Goal: Task Accomplishment & Management: Manage account settings

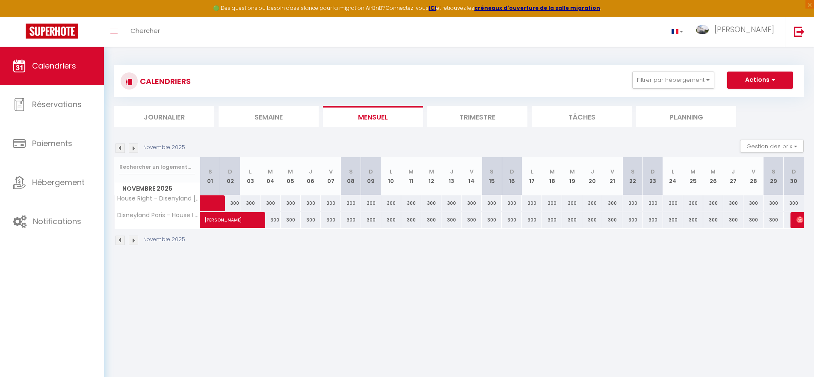
click at [120, 149] on img at bounding box center [120, 147] width 9 height 9
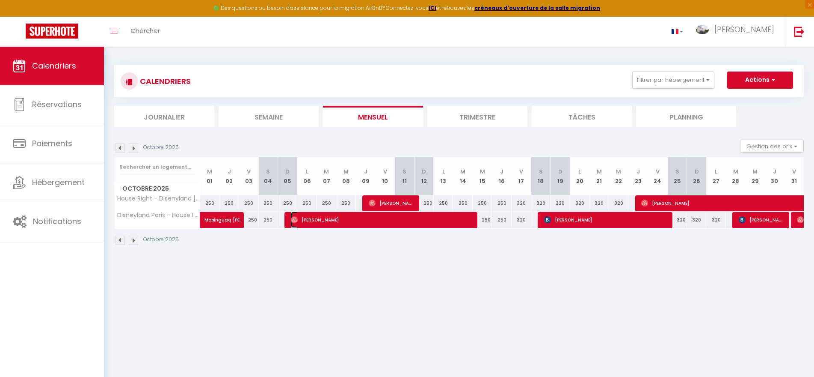
click at [345, 220] on span "[PERSON_NAME]" at bounding box center [383, 219] width 184 height 16
select select "OK"
select select "0"
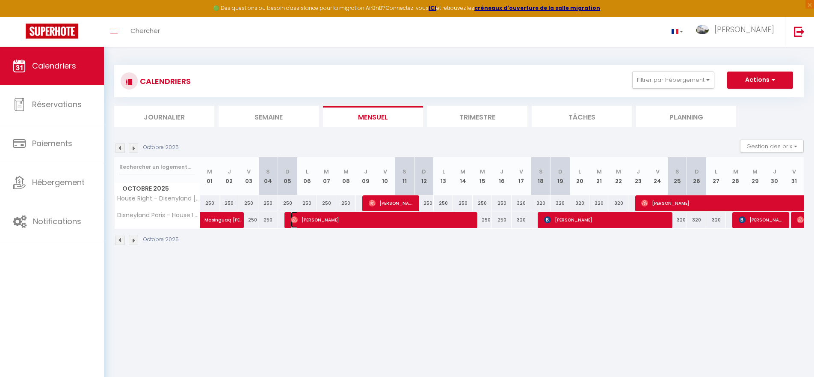
select select "1"
select select
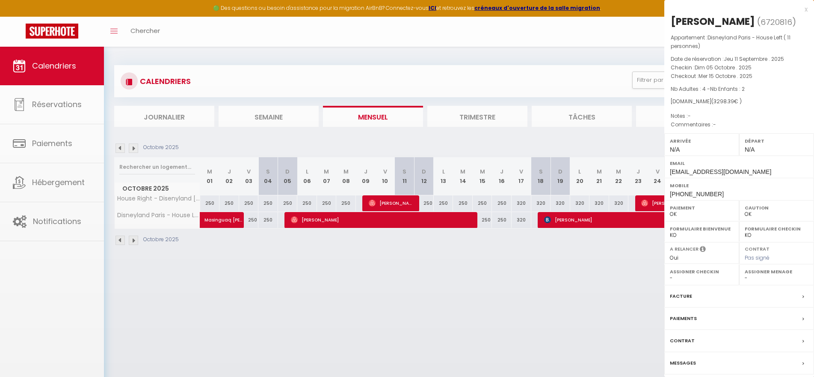
click at [345, 220] on div at bounding box center [407, 188] width 814 height 377
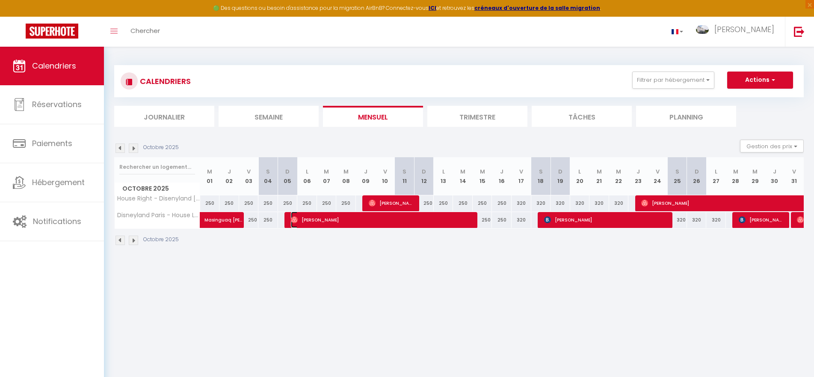
click at [345, 220] on span "[PERSON_NAME]" at bounding box center [383, 219] width 184 height 16
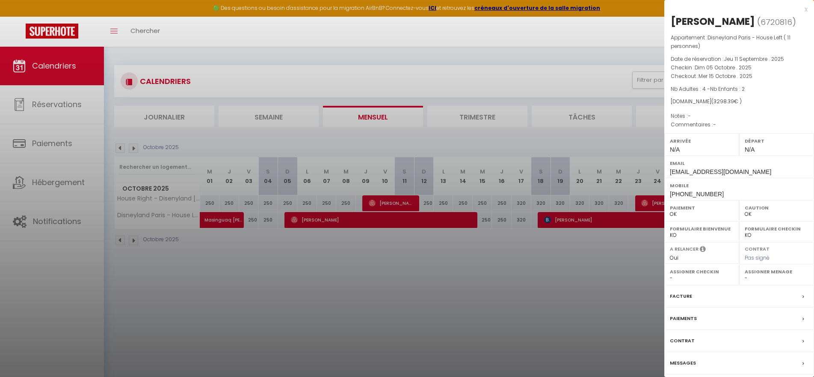
click at [465, 286] on div at bounding box center [407, 188] width 814 height 377
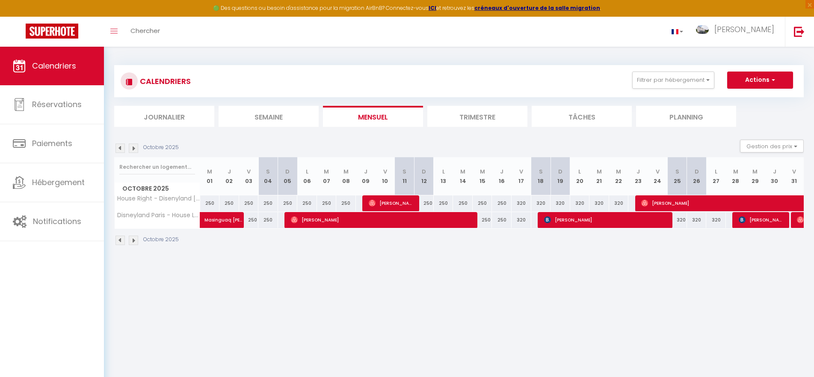
click at [119, 148] on img at bounding box center [120, 147] width 9 height 9
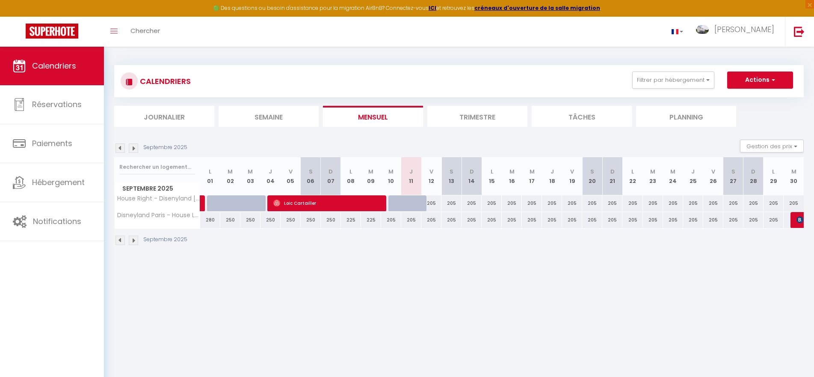
click at [265, 187] on th "J 04" at bounding box center [271, 176] width 20 height 38
click at [135, 148] on img at bounding box center [133, 147] width 9 height 9
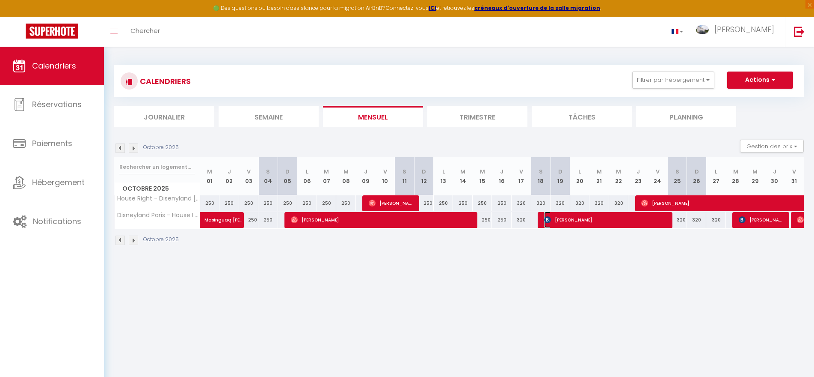
click at [645, 221] on span "[PERSON_NAME]" at bounding box center [606, 219] width 125 height 16
select select "KO"
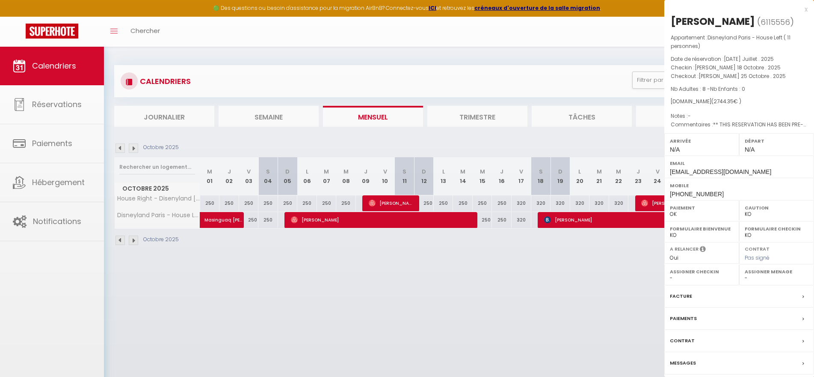
click at [645, 221] on div at bounding box center [407, 188] width 814 height 377
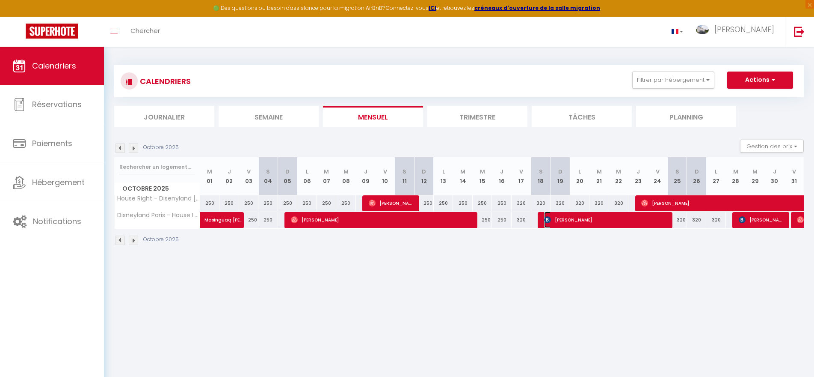
click at [645, 221] on span "[PERSON_NAME]" at bounding box center [606, 219] width 125 height 16
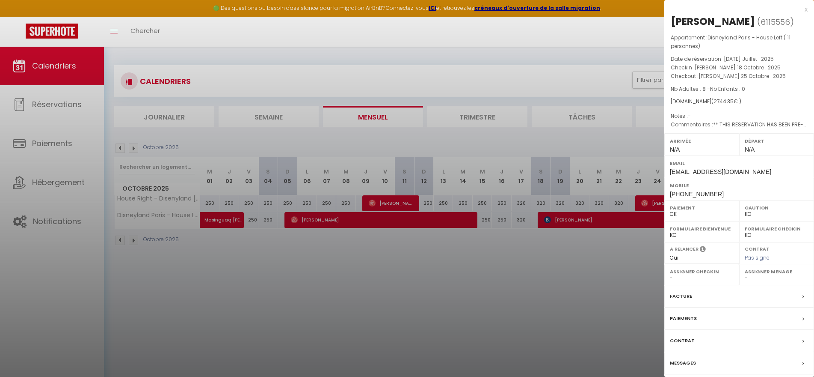
click at [683, 318] on label "Paiements" at bounding box center [683, 318] width 27 height 9
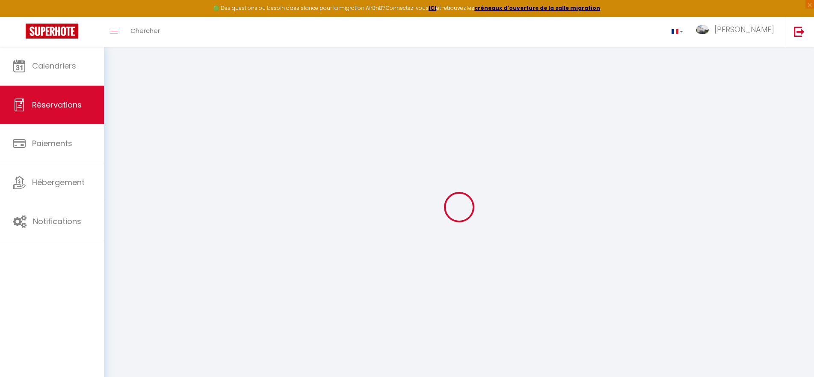
select select
checkbox input "false"
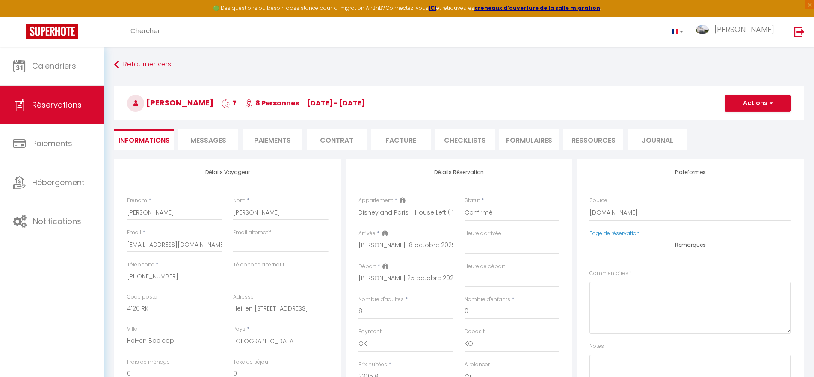
select select
checkbox input "false"
type textarea "** THIS RESERVATION HAS BEEN PRE-PAID ** Reservation has a cancellation grace p…"
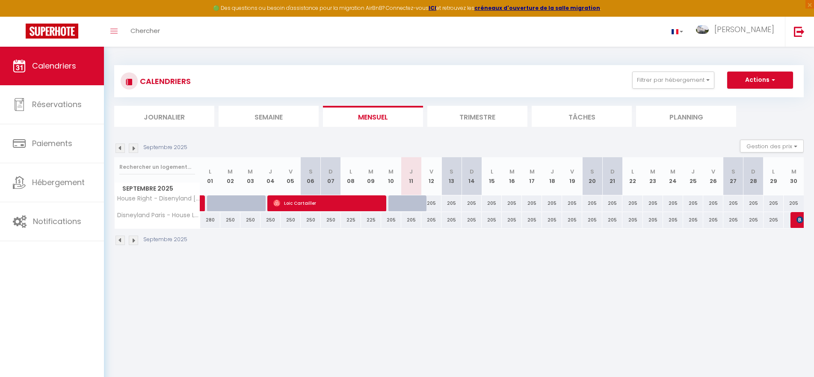
click at [133, 147] on img at bounding box center [133, 147] width 9 height 9
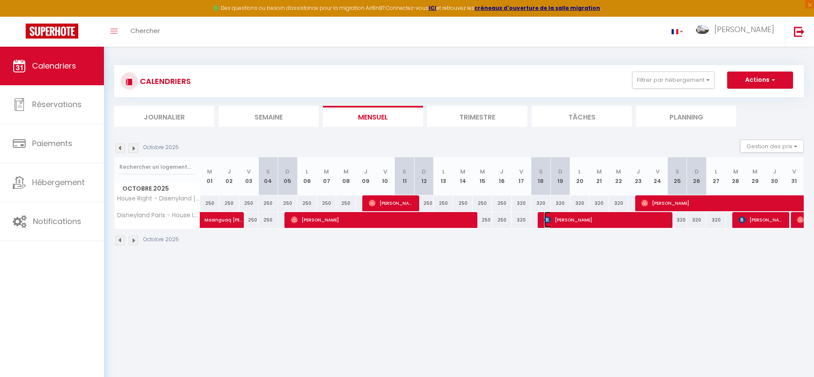
click at [584, 219] on span "[PERSON_NAME]" at bounding box center [606, 219] width 125 height 16
select select "OK"
select select "KO"
select select "0"
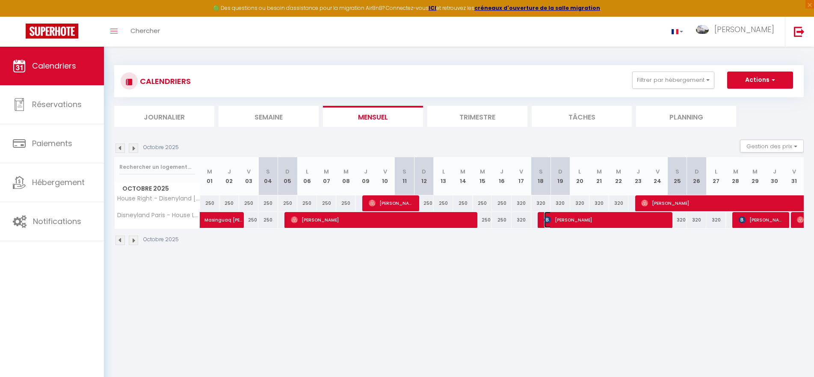
select select "1"
select select
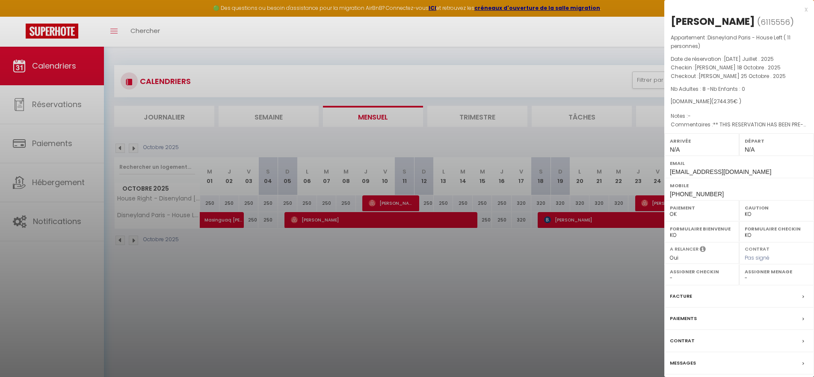
click at [586, 251] on div at bounding box center [407, 188] width 814 height 377
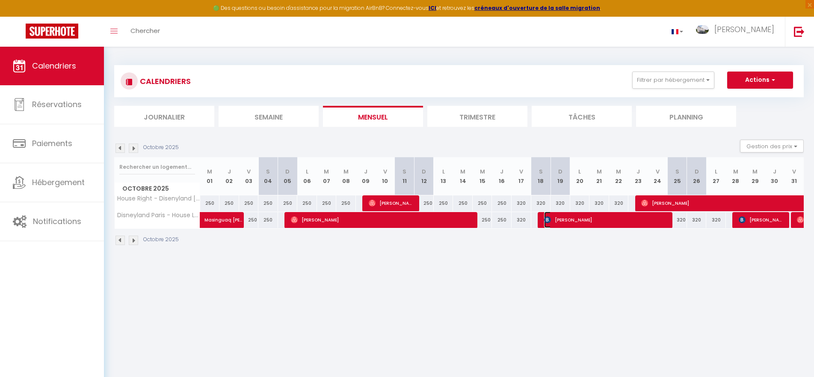
click at [559, 223] on span "[PERSON_NAME]" at bounding box center [606, 219] width 125 height 16
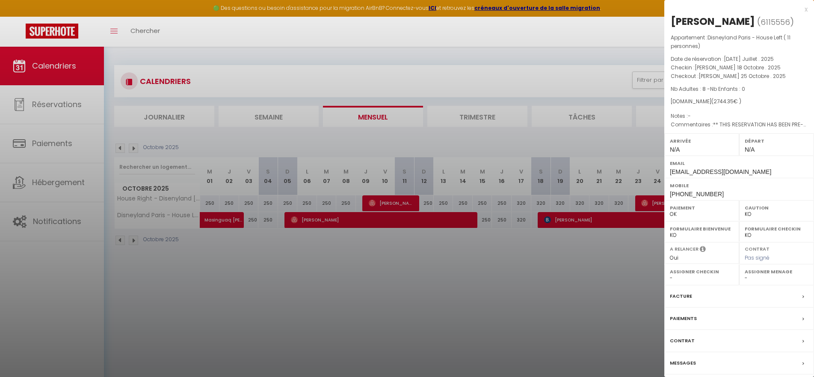
click at [646, 286] on div at bounding box center [407, 188] width 814 height 377
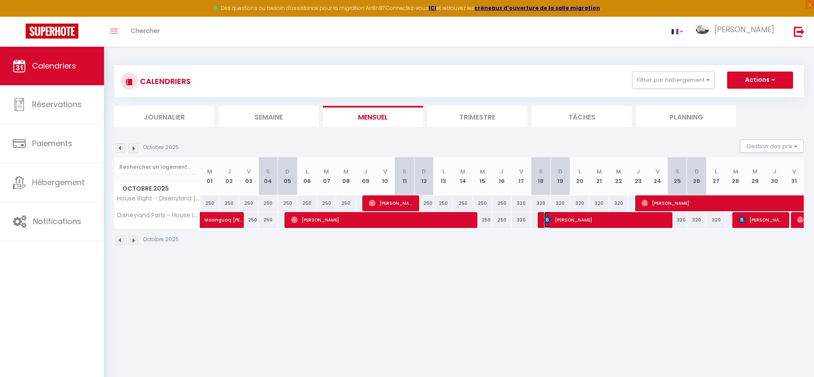
click at [611, 224] on span "[PERSON_NAME]" at bounding box center [606, 219] width 125 height 16
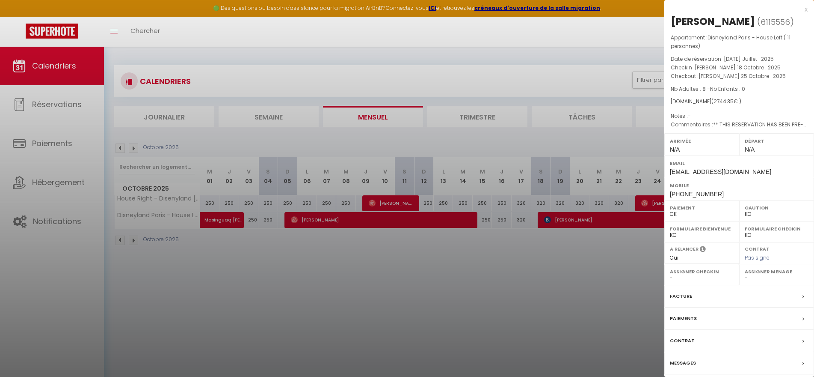
click at [683, 318] on label "Paiements" at bounding box center [683, 318] width 27 height 9
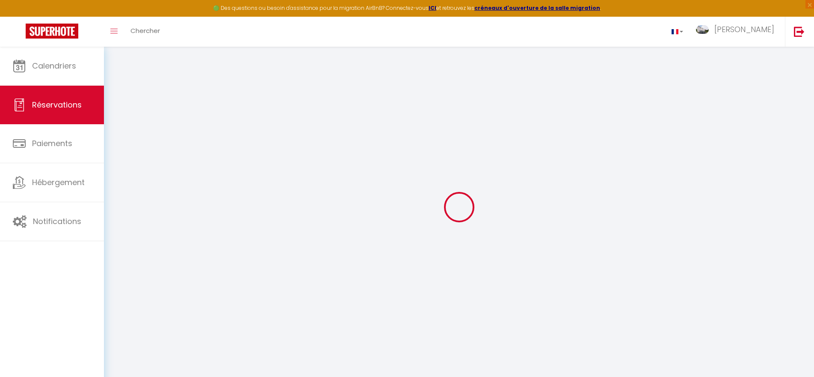
select select
checkbox input "false"
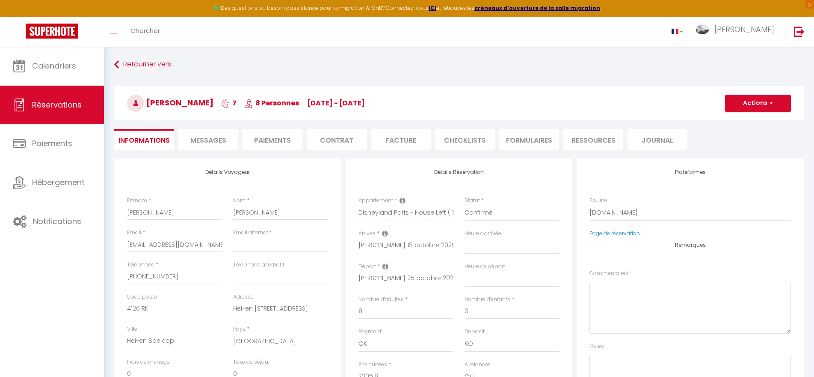
select select
checkbox input "false"
type textarea "** THIS RESERVATION HAS BEEN PRE-PAID ** Reservation has a cancellation grace p…"
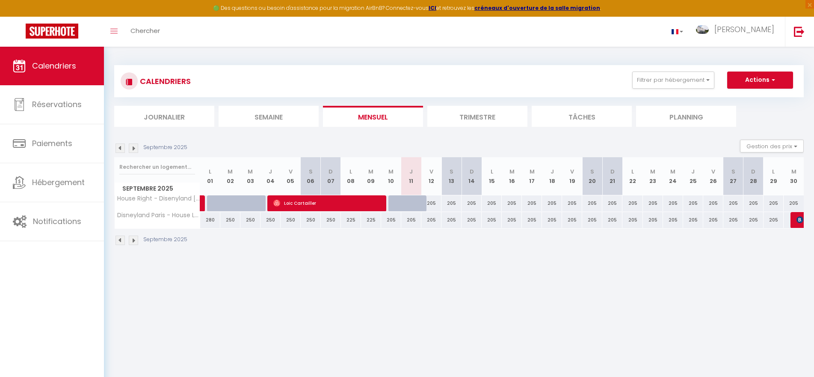
click at [134, 149] on img at bounding box center [133, 147] width 9 height 9
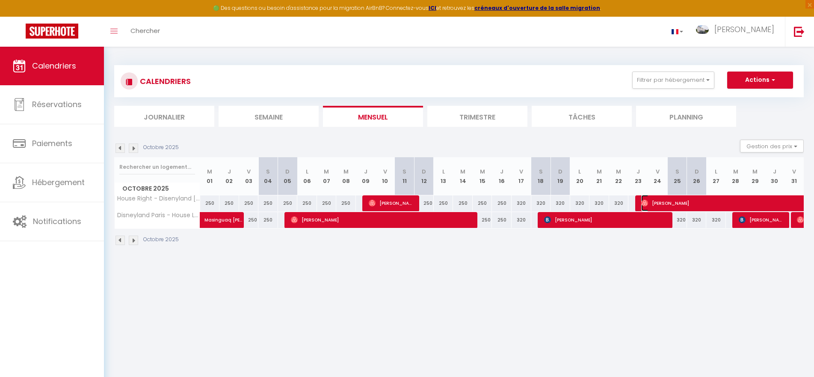
click at [701, 204] on span "[PERSON_NAME]" at bounding box center [739, 203] width 197 height 16
select select "OK"
select select "0"
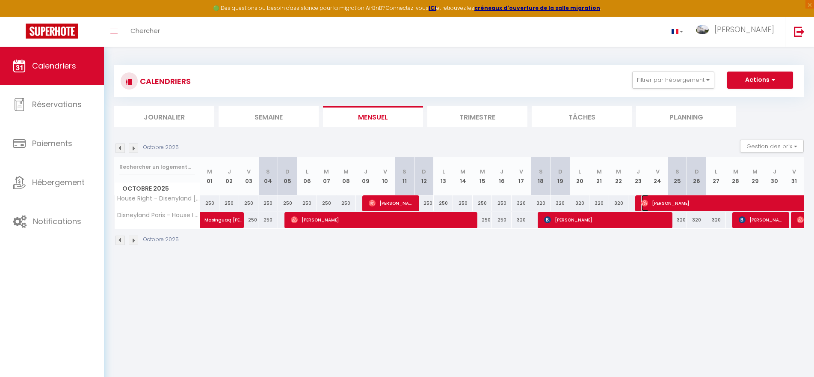
select select "1"
select select
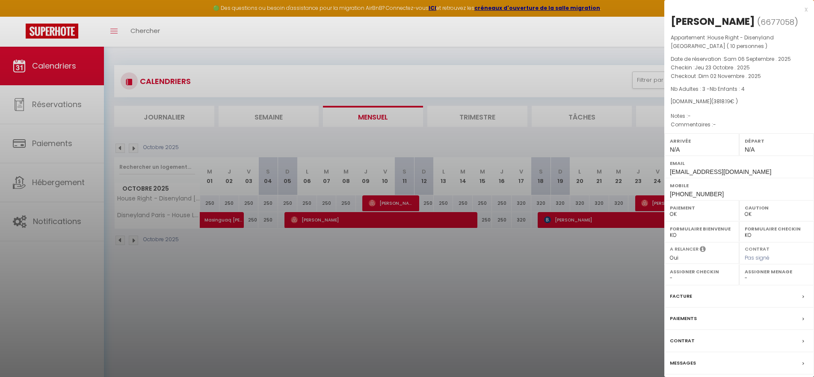
click at [607, 321] on div at bounding box center [407, 188] width 814 height 377
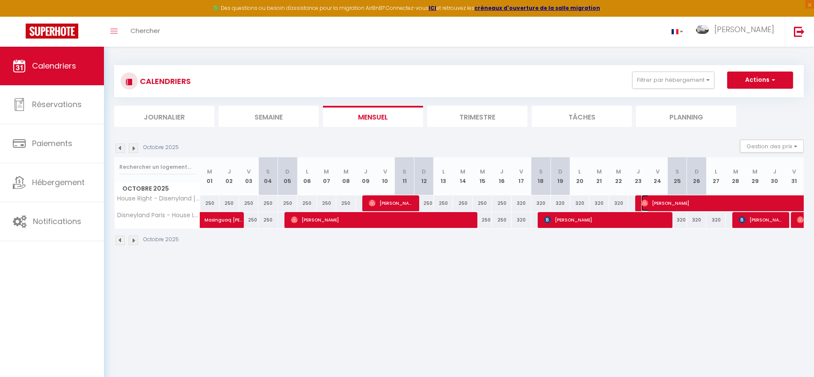
click at [674, 202] on span "[PERSON_NAME]" at bounding box center [739, 203] width 197 height 16
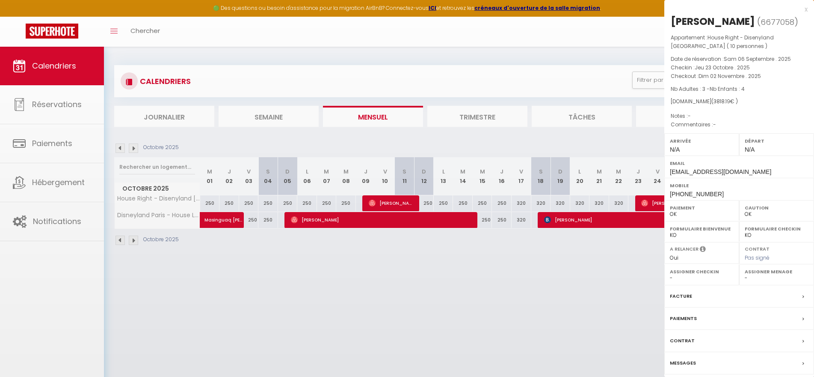
click at [674, 202] on div "Paiement OK KO" at bounding box center [702, 210] width 75 height 21
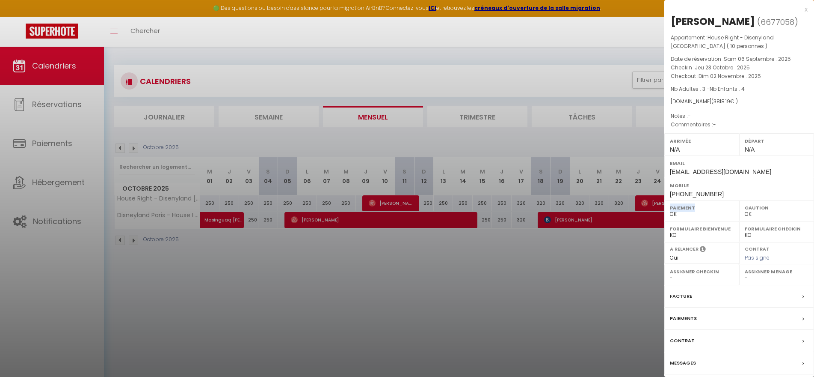
click at [680, 316] on label "Paiements" at bounding box center [683, 318] width 27 height 9
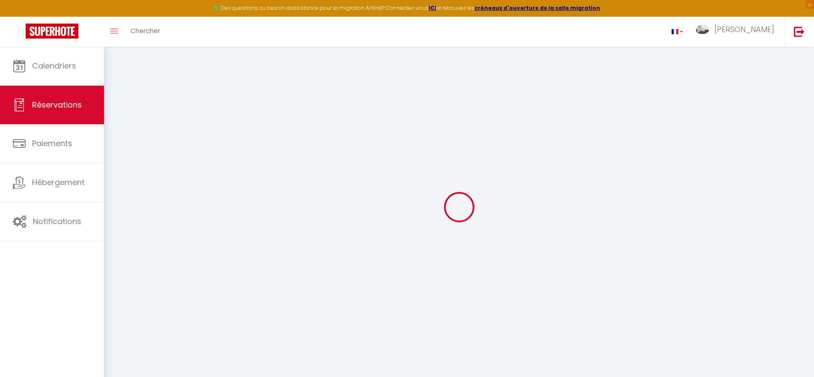
type input "Kieran"
type input "[PERSON_NAME]"
type input "[EMAIL_ADDRESS][DOMAIN_NAME]"
type input "[PHONE_NUMBER]"
select select
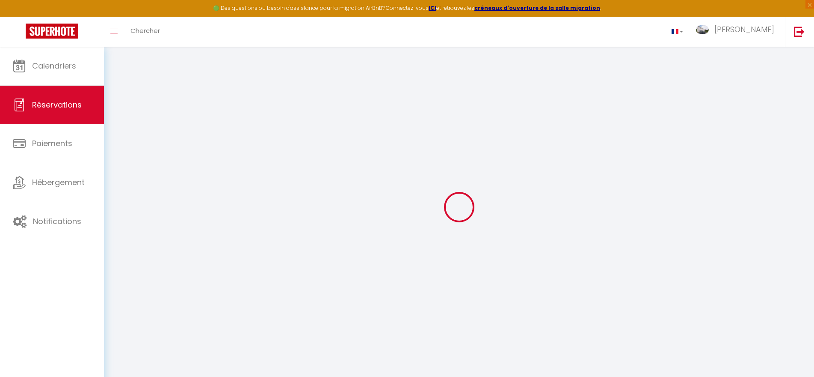
type input "547.5"
select select "69007"
select select "1"
select select
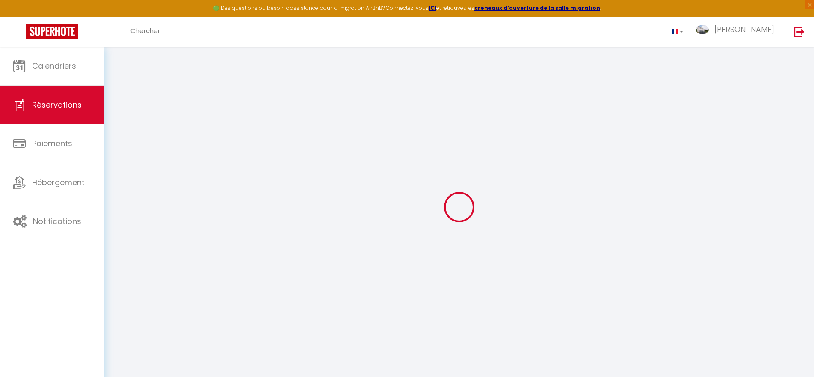
type input "3"
type input "4"
select select "12"
select select
type input "3450"
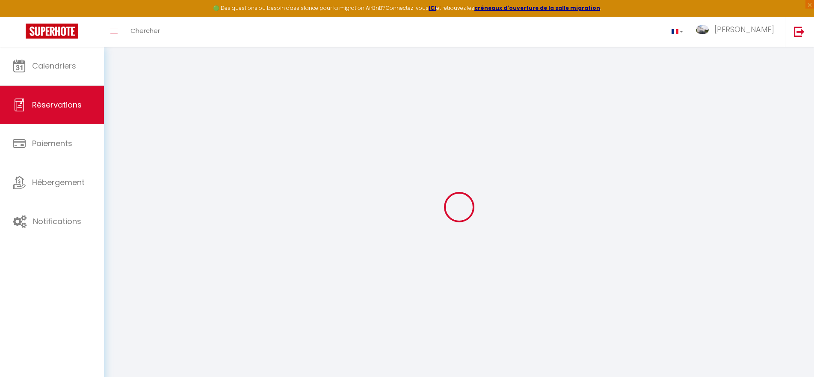
checkbox input "false"
select select "1"
type input "0"
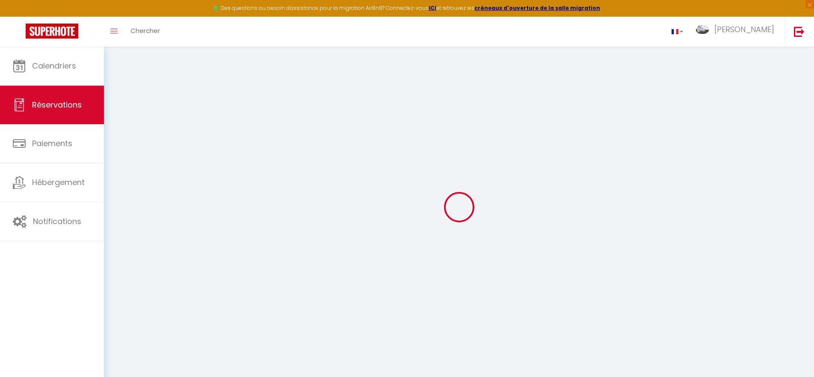
select select
select select "15"
checkbox input "false"
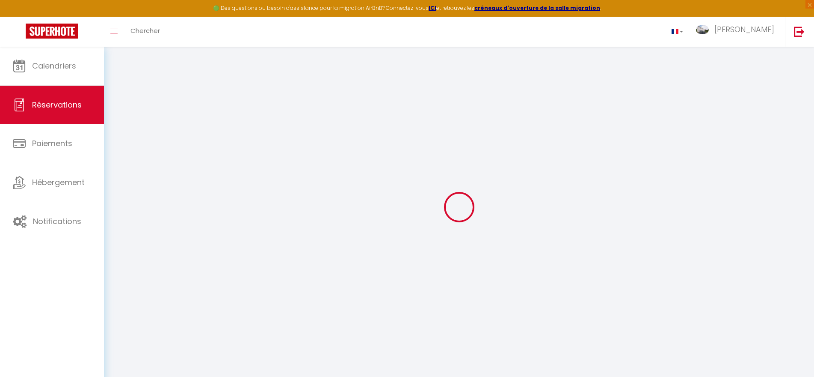
select select
checkbox input "false"
select select
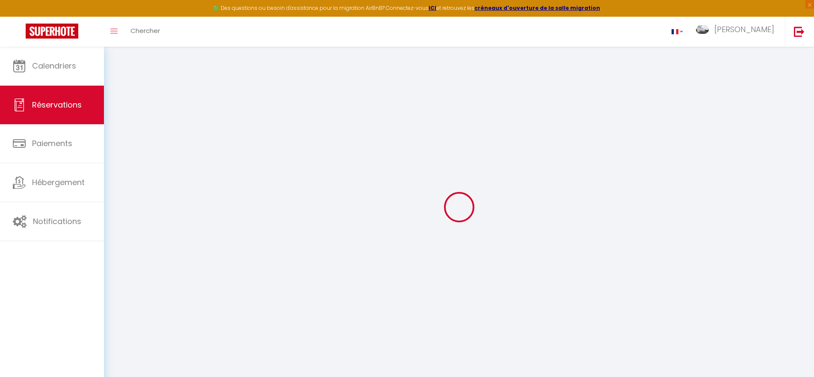
select select
checkbox input "false"
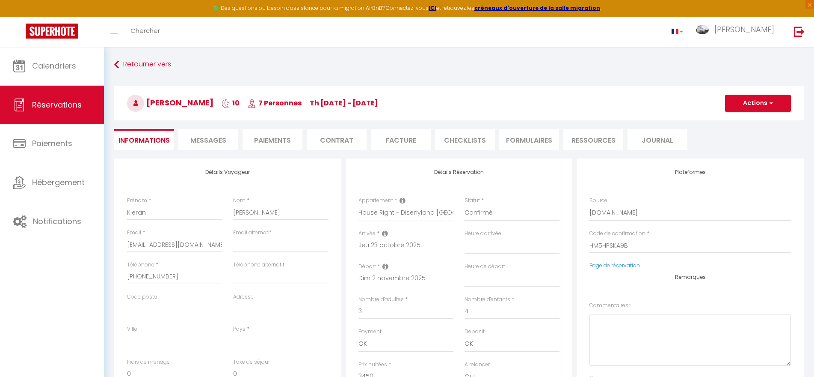
select select
checkbox input "false"
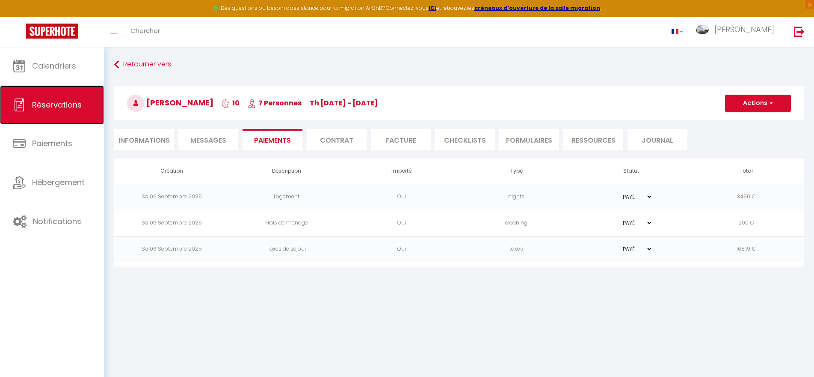
click at [66, 106] on span "Réservations" at bounding box center [57, 104] width 50 height 11
select select "not_cancelled"
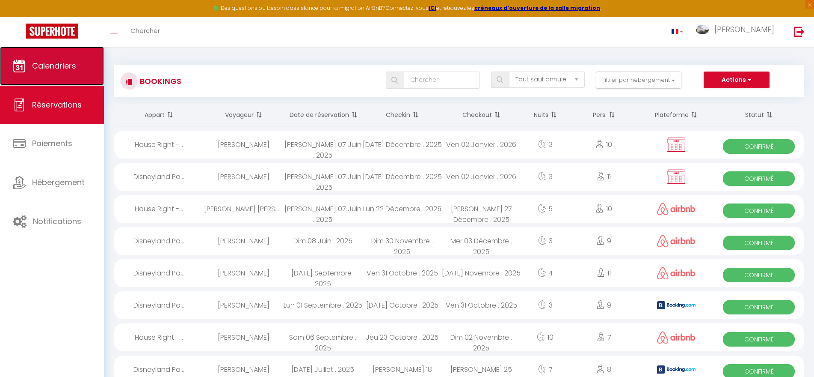
click at [38, 64] on span "Calendriers" at bounding box center [54, 65] width 44 height 11
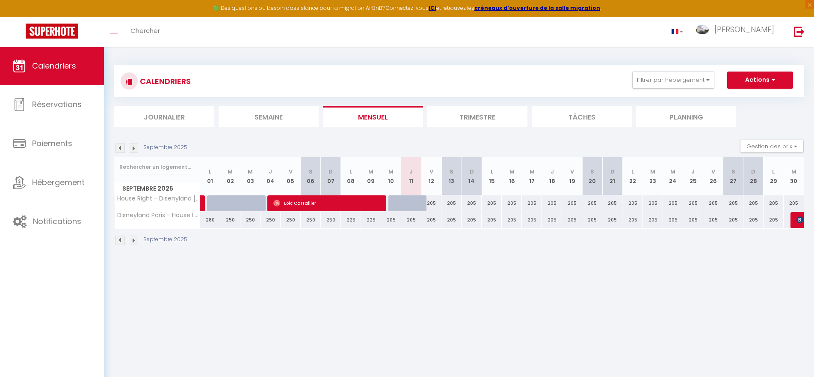
click at [134, 149] on img at bounding box center [133, 147] width 9 height 9
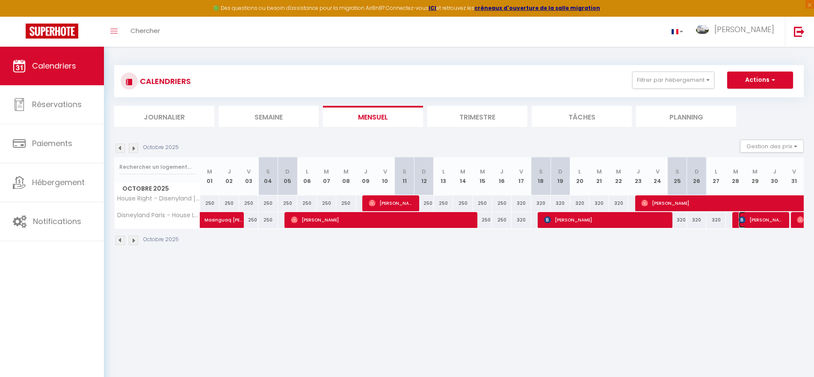
click at [764, 219] on span "[PERSON_NAME]" at bounding box center [762, 219] width 46 height 16
select select "OK"
select select "KO"
select select "0"
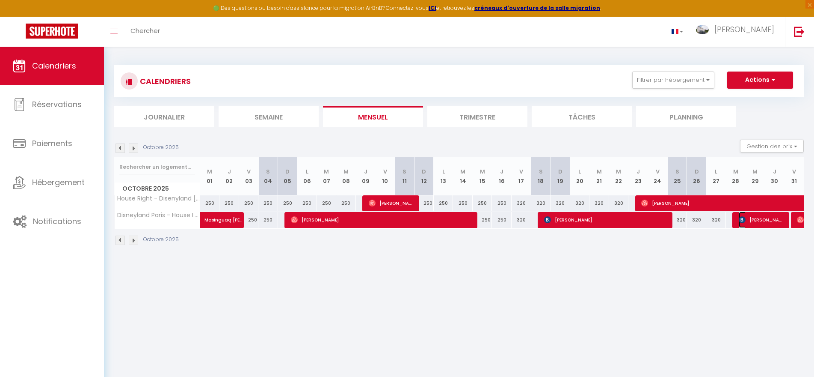
select select "1"
select select
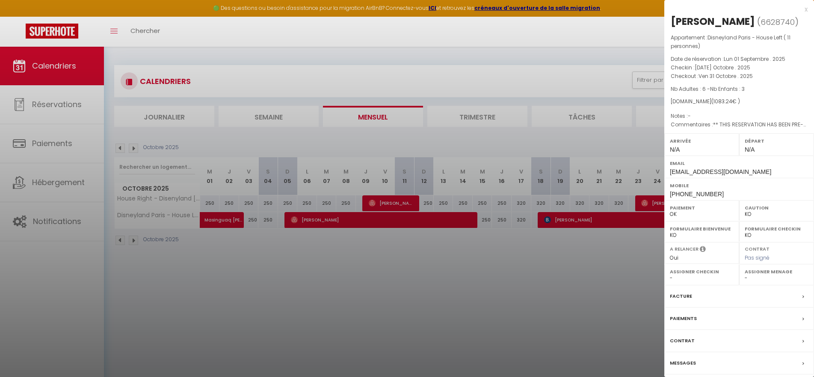
click at [619, 277] on div at bounding box center [407, 188] width 814 height 377
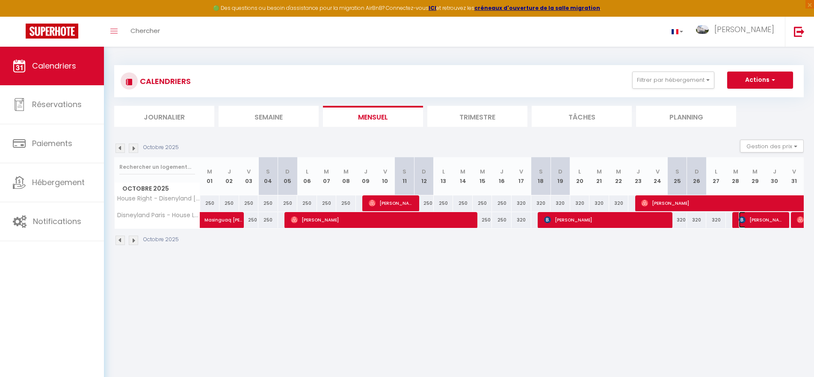
click at [773, 217] on span "[PERSON_NAME]" at bounding box center [762, 219] width 46 height 16
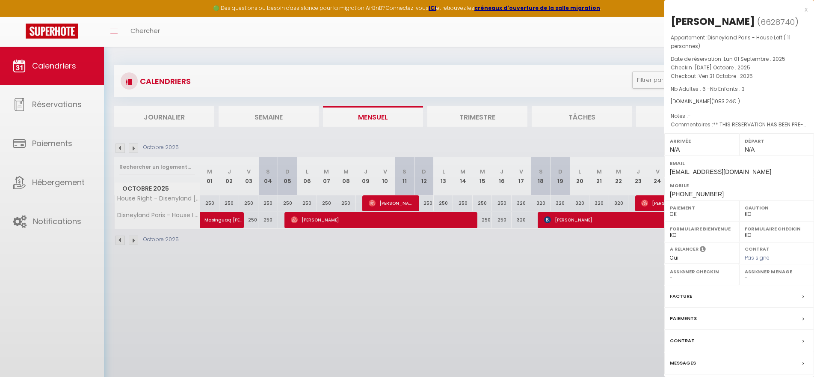
click at [773, 217] on select "OK KO" at bounding box center [777, 214] width 64 height 8
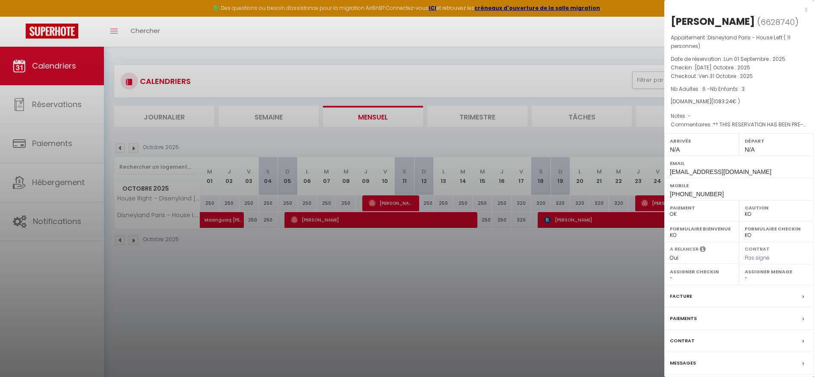
click at [689, 318] on label "Paiements" at bounding box center [683, 318] width 27 height 9
click at [689, 318] on div at bounding box center [407, 188] width 814 height 377
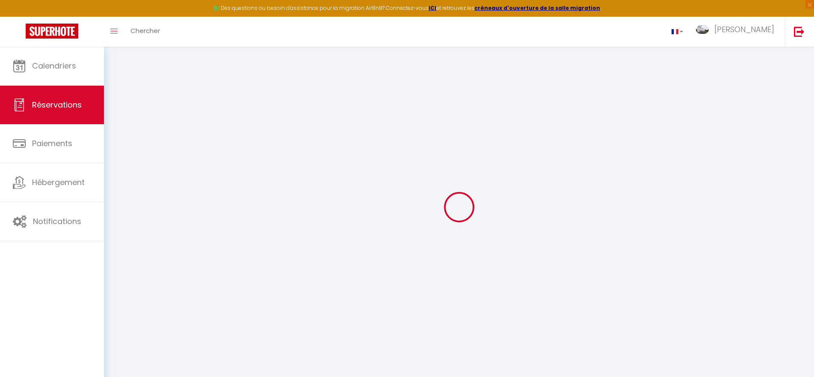
select select
checkbox input "false"
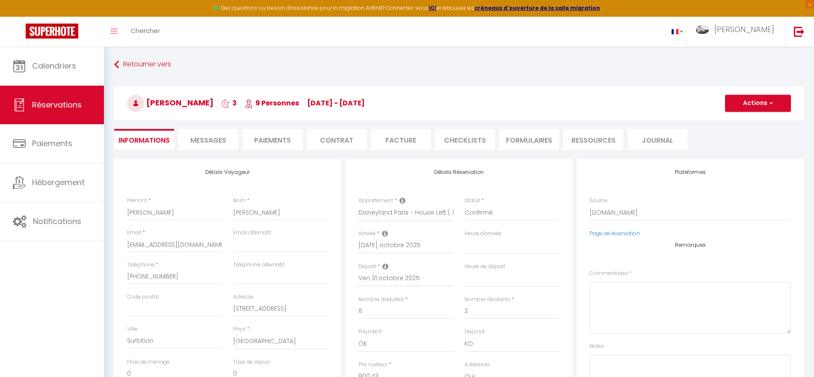
select select
checkbox input "false"
type textarea "** THIS RESERVATION HAS BEEN PRE-PAID ** Reservation has a cancellation grace p…"
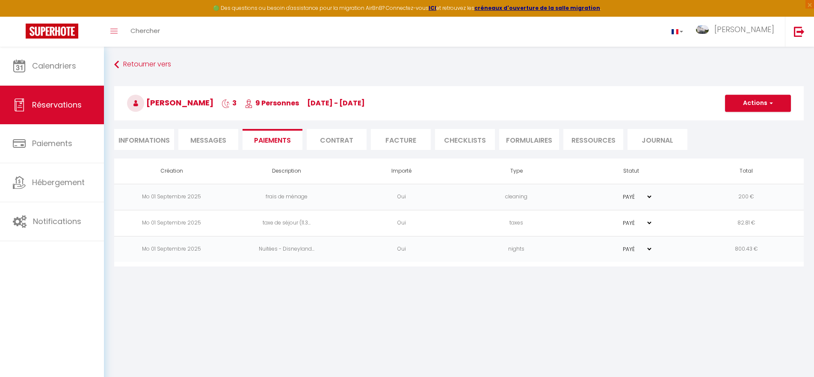
click at [209, 139] on span "Messages" at bounding box center [208, 140] width 36 height 10
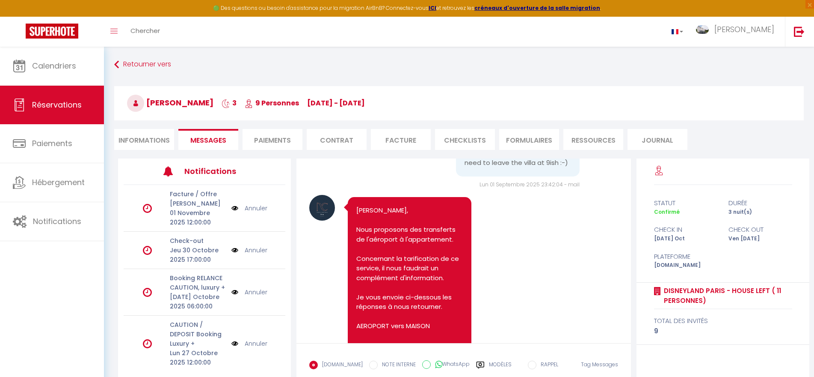
scroll to position [1452, 0]
